Goal: Information Seeking & Learning: Check status

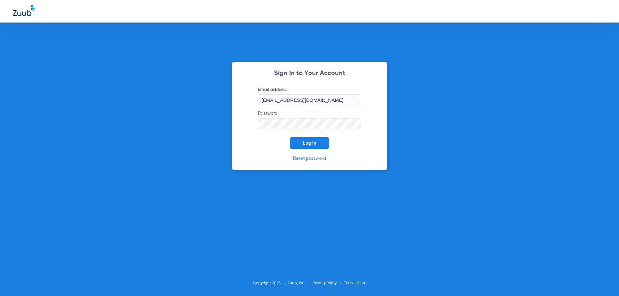
click at [315, 149] on button "Log In" at bounding box center [309, 143] width 39 height 12
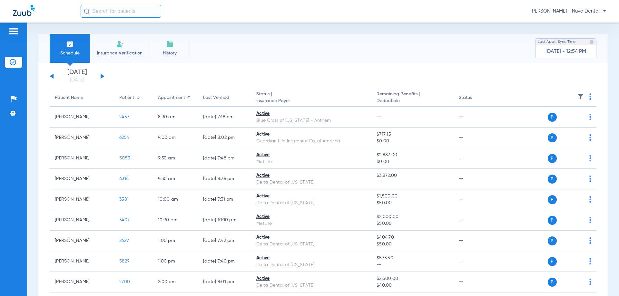
click at [141, 16] on input "text" at bounding box center [121, 11] width 81 height 13
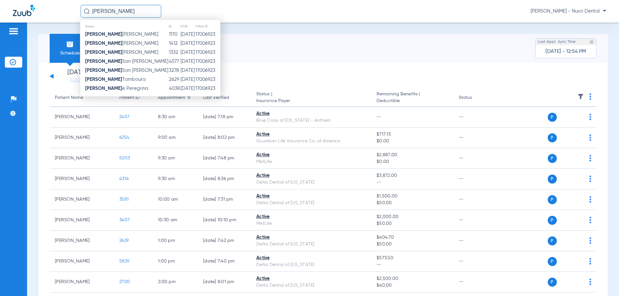
type input "[PERSON_NAME]"
click at [124, 82] on span "[PERSON_NAME]" at bounding box center [115, 79] width 61 height 5
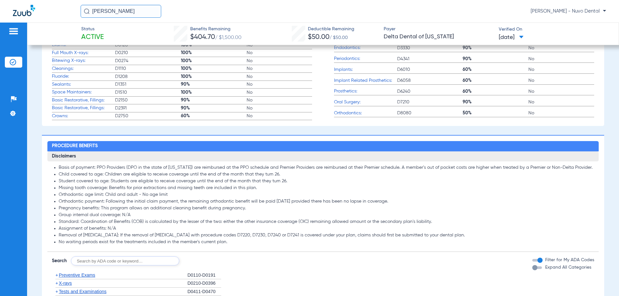
scroll to position [355, 0]
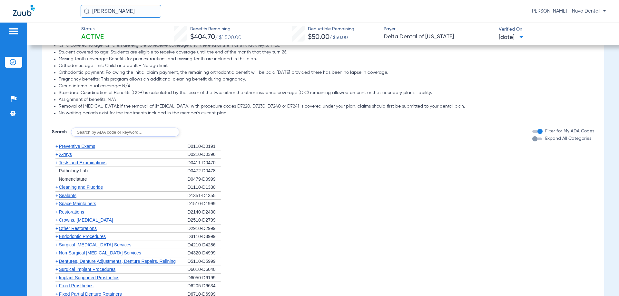
click at [98, 165] on span "Tests and Examinations" at bounding box center [83, 162] width 48 height 5
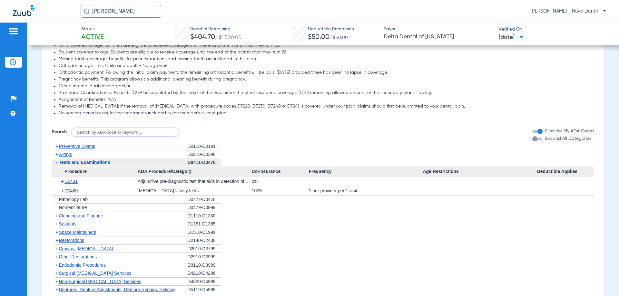
click at [98, 135] on input "text" at bounding box center [125, 132] width 108 height 9
type input "D0120, D1110, D1208"
click at [204, 131] on button "Search" at bounding box center [203, 132] width 25 height 9
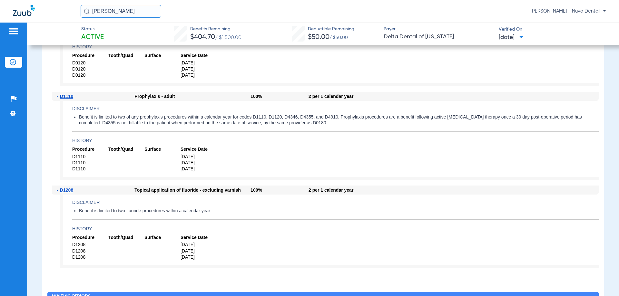
scroll to position [548, 0]
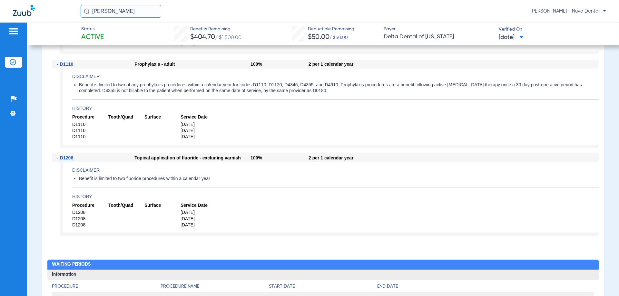
drag, startPoint x: 57, startPoint y: 11, endPoint x: 35, endPoint y: 10, distance: 21.6
click at [35, 10] on div "[PERSON_NAME] [PERSON_NAME] - Nuvo Dental" at bounding box center [309, 11] width 619 height 23
click at [378, 113] on app-benefits-detail "Disclaimer Benefit is limited to two of any prophylaxis procedures within a cal…" at bounding box center [329, 108] width 539 height 79
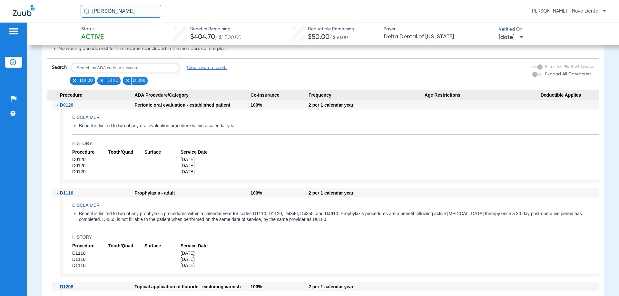
scroll to position [290, 0]
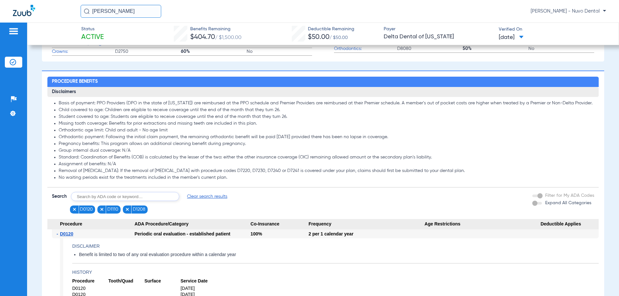
click at [119, 165] on li "Assignment of benefits: N/A" at bounding box center [327, 165] width 536 height 6
click at [123, 161] on ul "Basis of payment: PPO Providers (DPO in the state of [US_STATE]) are reimbursed…" at bounding box center [323, 141] width 542 height 80
click at [110, 164] on li "Assignment of benefits: N/A" at bounding box center [327, 165] width 536 height 6
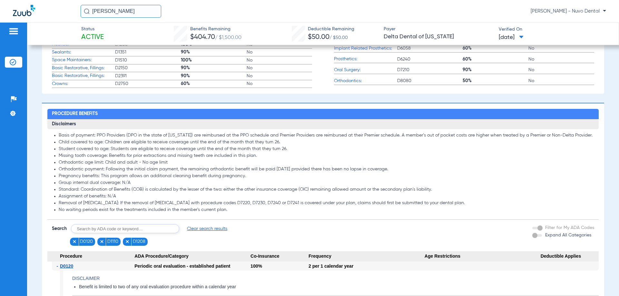
scroll to position [355, 0]
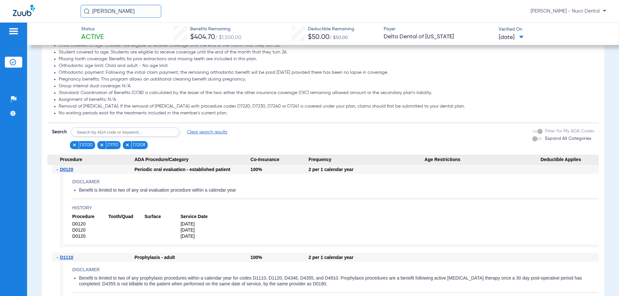
click at [108, 132] on input "text" at bounding box center [125, 132] width 108 height 9
type input "D4346"
click at [209, 131] on button "Search" at bounding box center [203, 132] width 25 height 9
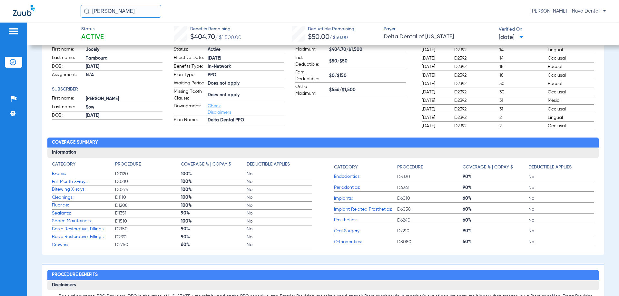
scroll to position [0, 0]
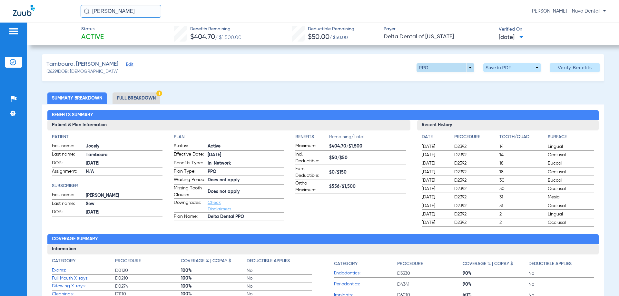
click at [438, 67] on span at bounding box center [445, 67] width 15 height 15
click at [351, 62] on div at bounding box center [309, 148] width 619 height 296
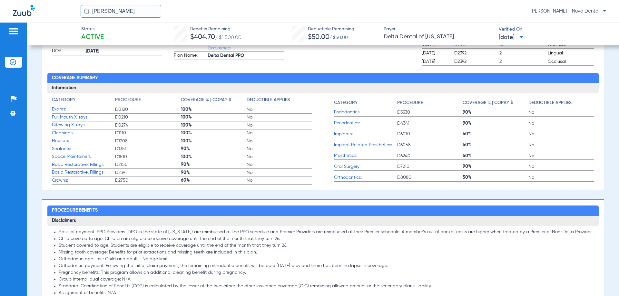
scroll to position [258, 0]
